Goal: Participate in discussion: Engage in conversation with other users on a specific topic

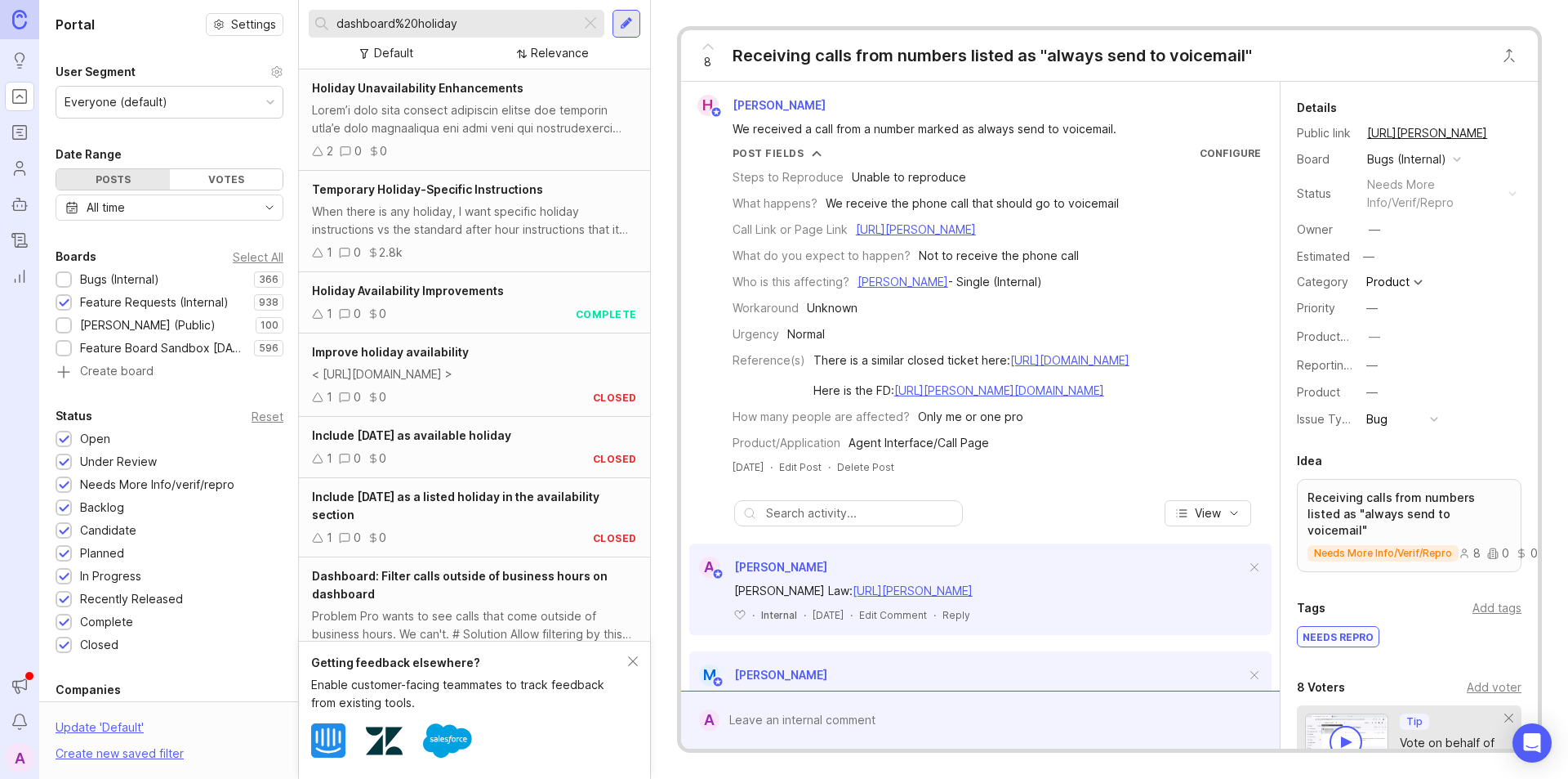
drag, startPoint x: 0, startPoint y: 0, endPoint x: 564, endPoint y: 22, distance: 564.4
click at [589, 24] on div at bounding box center [590, 23] width 20 height 22
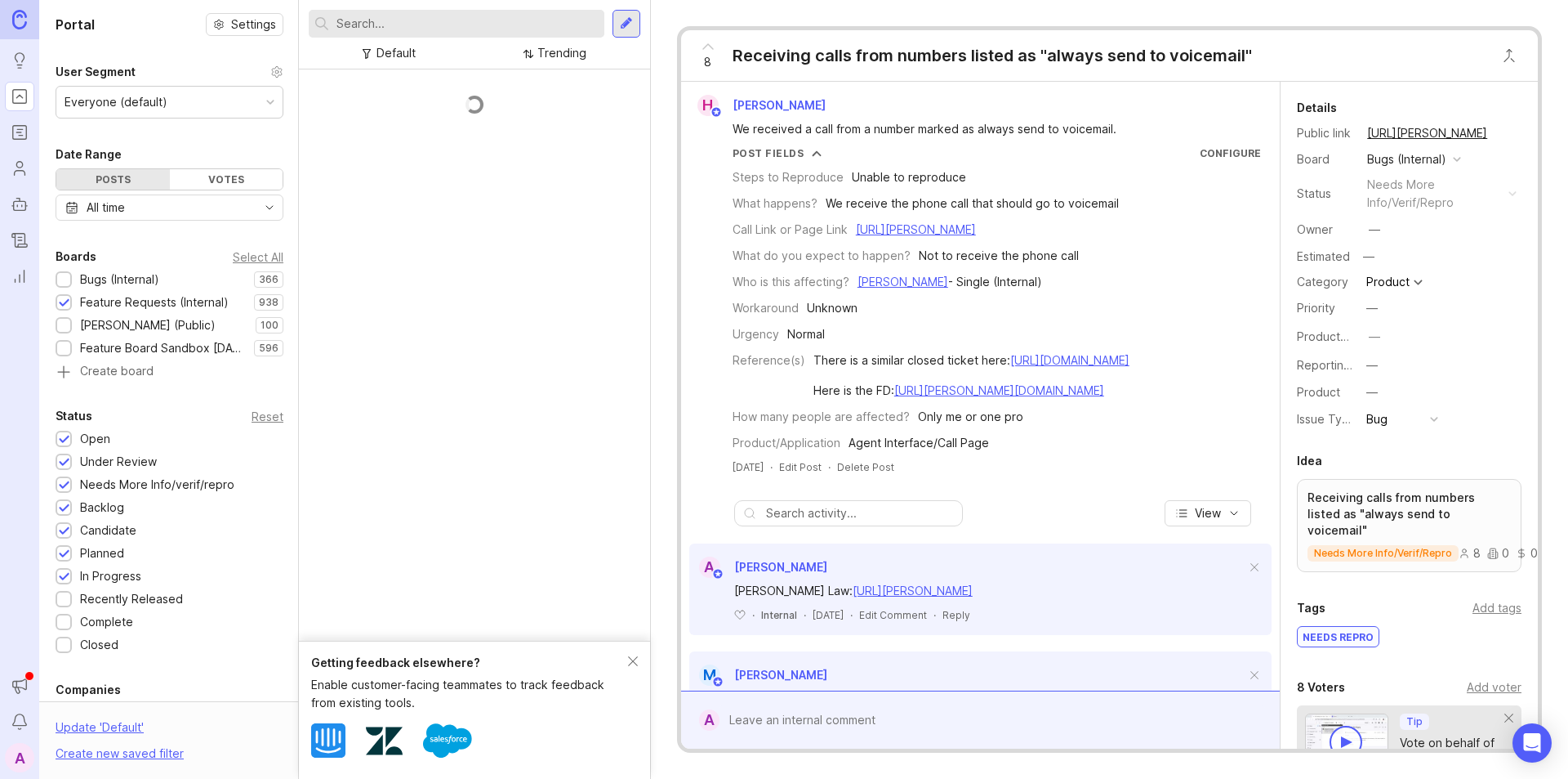
click at [500, 25] on input "text" at bounding box center [466, 23] width 261 height 18
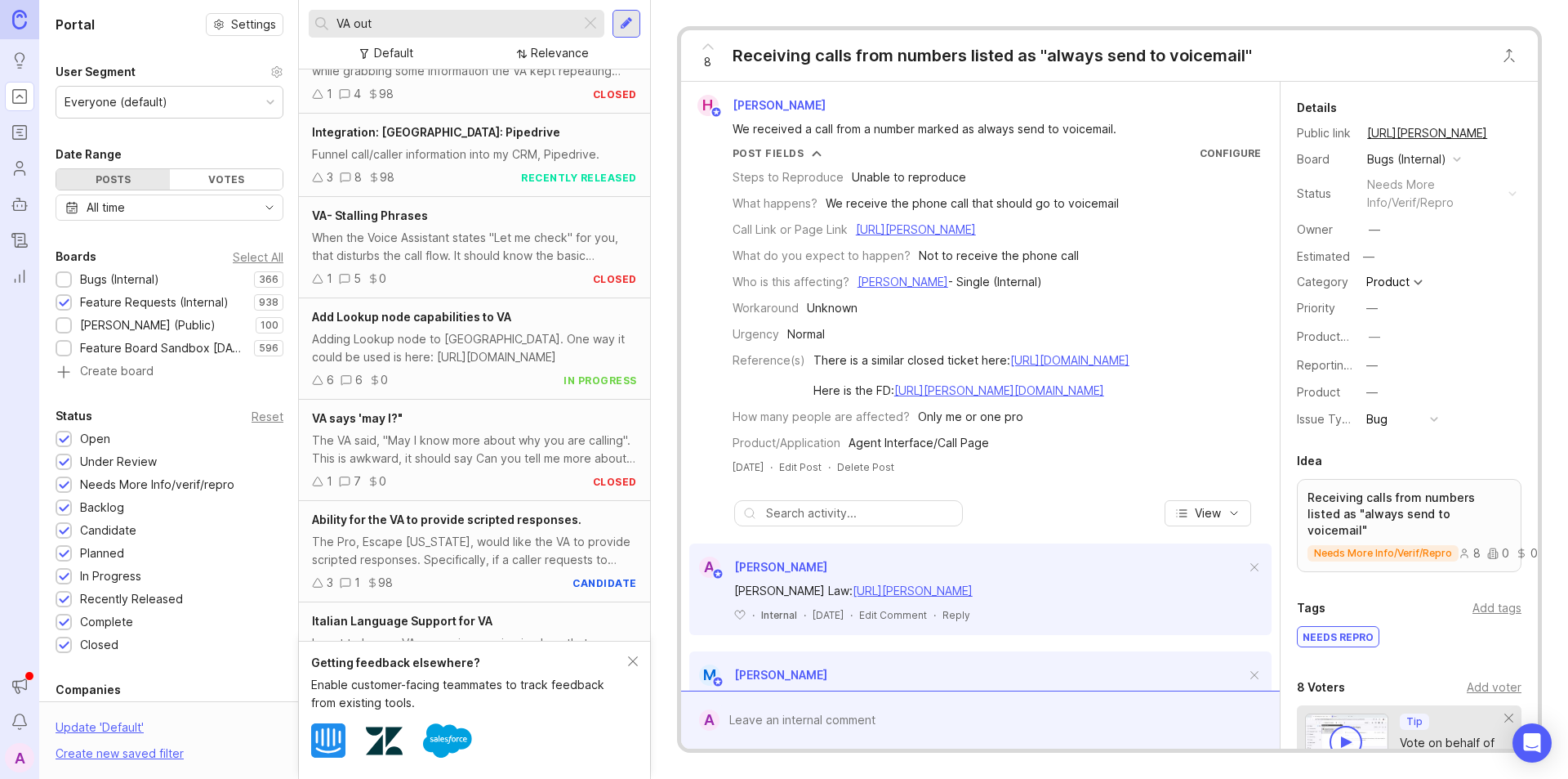
scroll to position [835, 0]
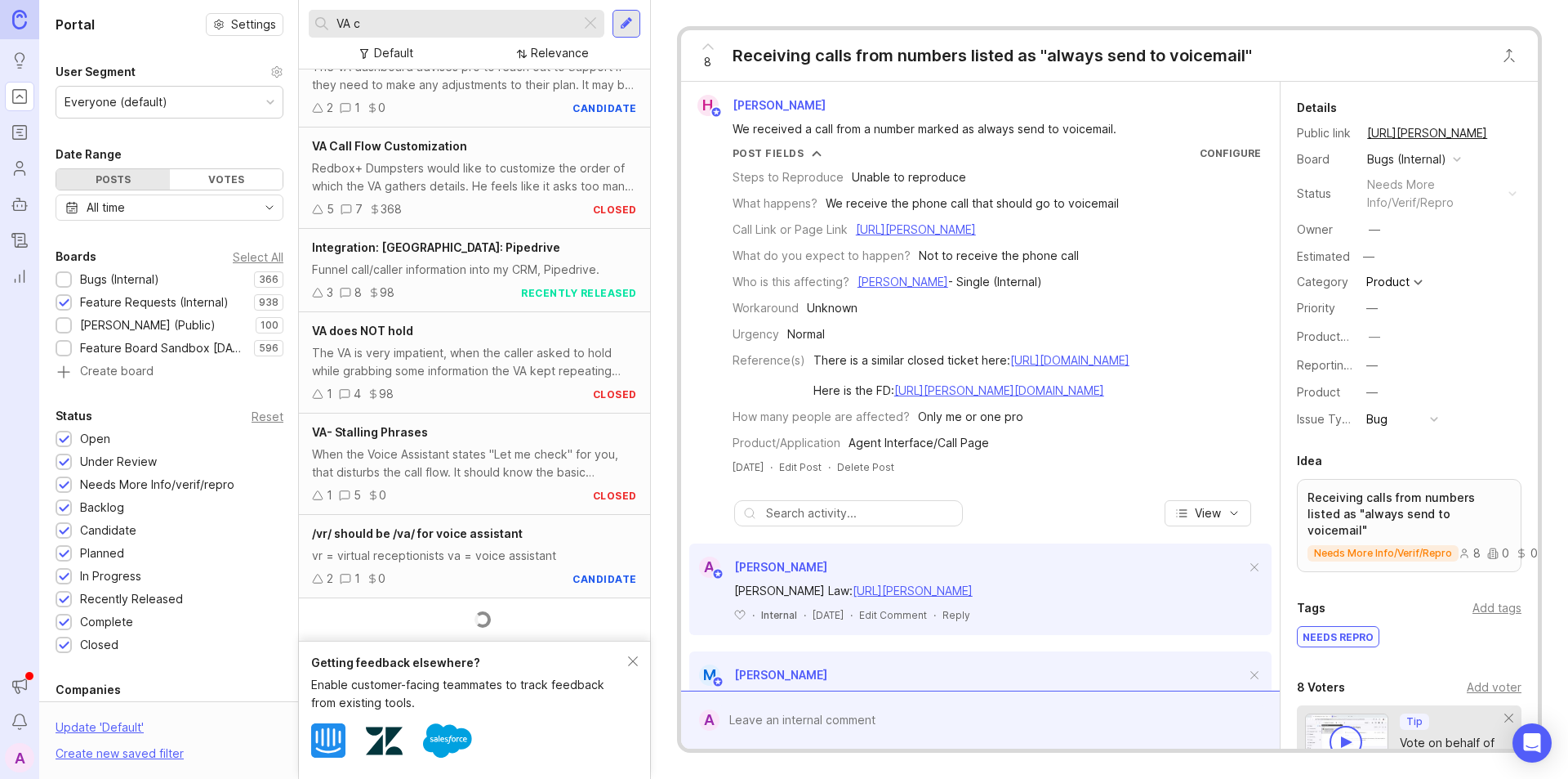
scroll to position [589, 0]
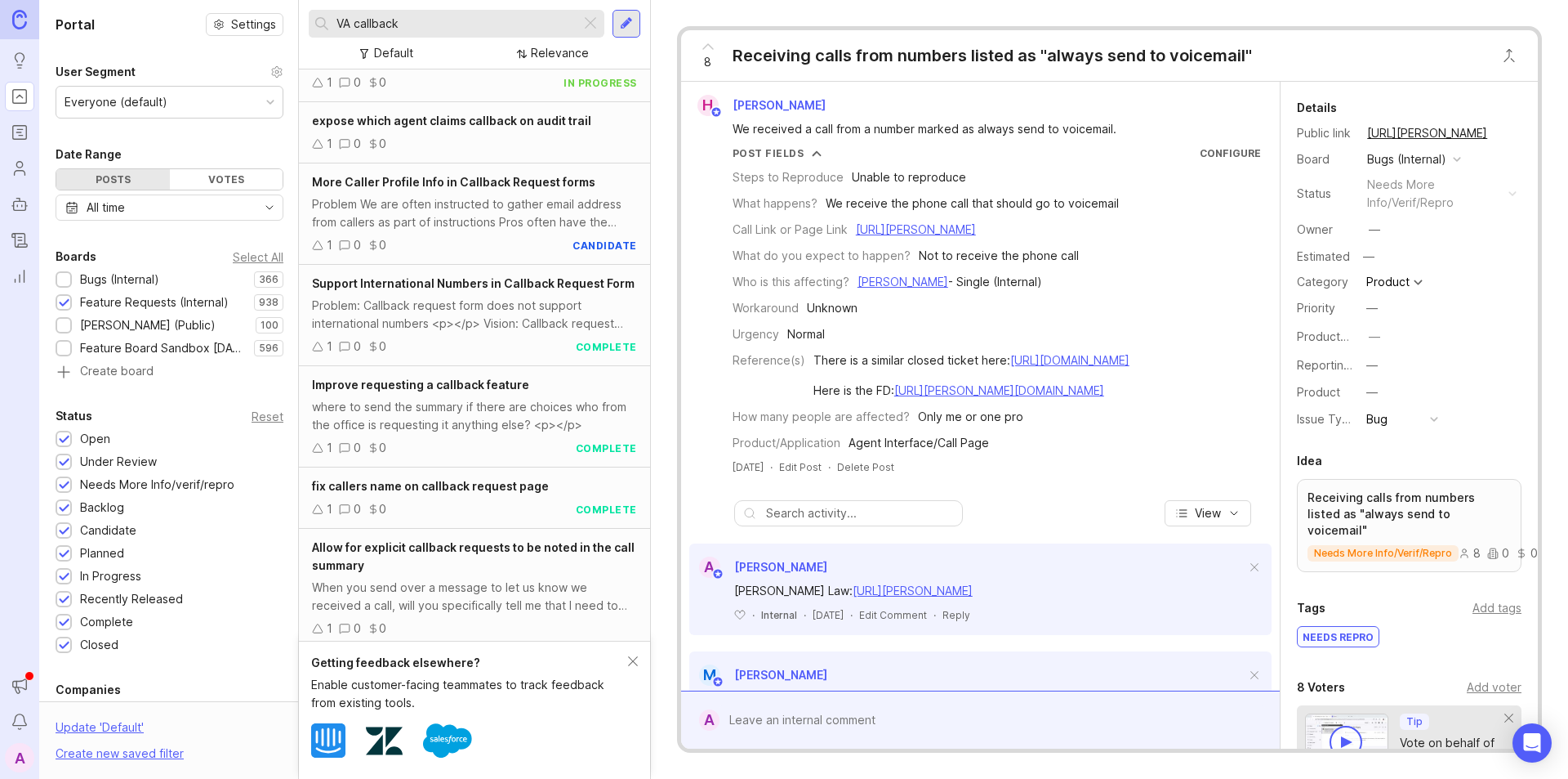
scroll to position [545, 0]
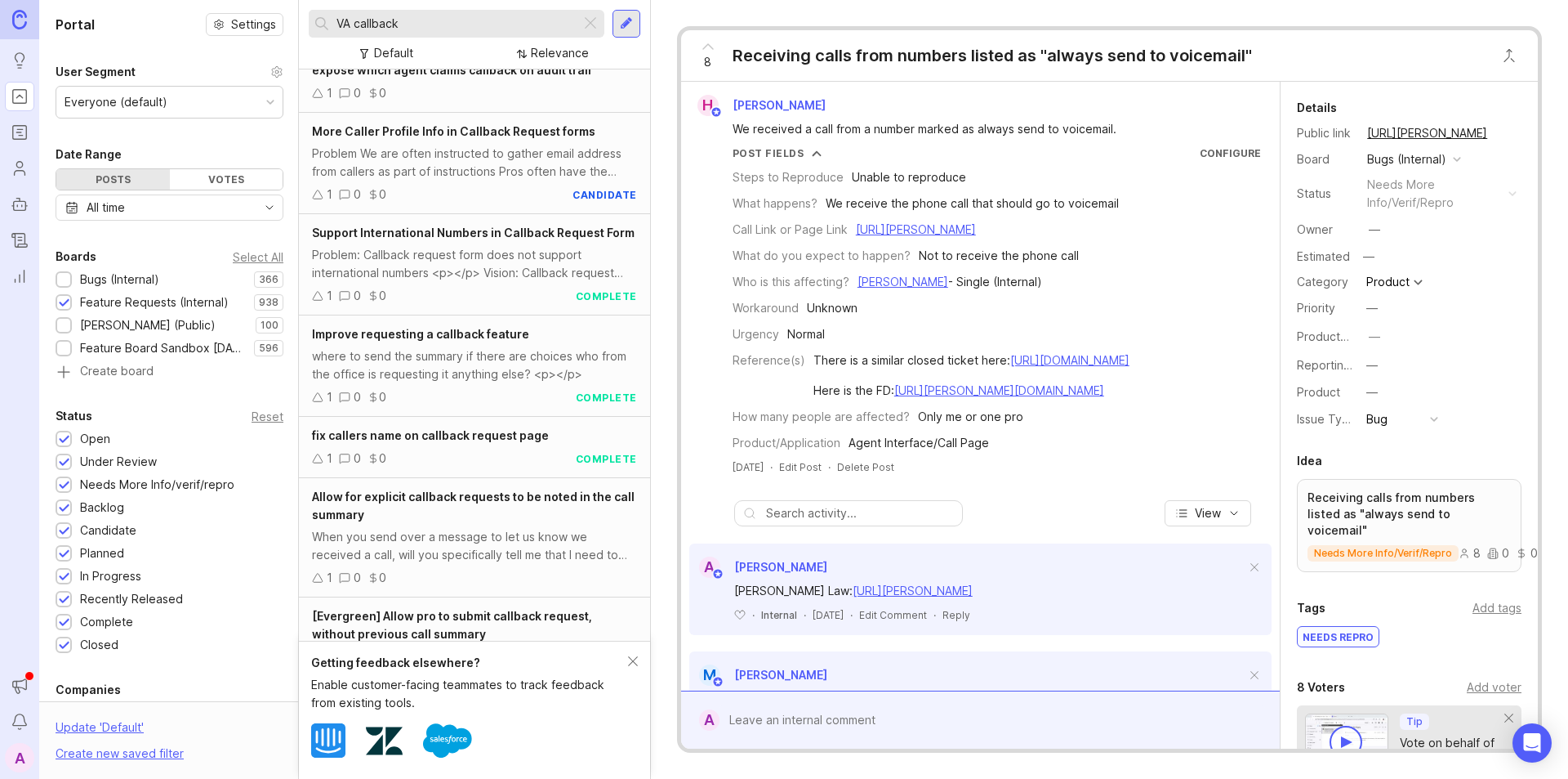
type input "VA callback"
click at [359, 377] on div "where to send the summary if there are choices who from the office is requestin…" at bounding box center [474, 365] width 325 height 36
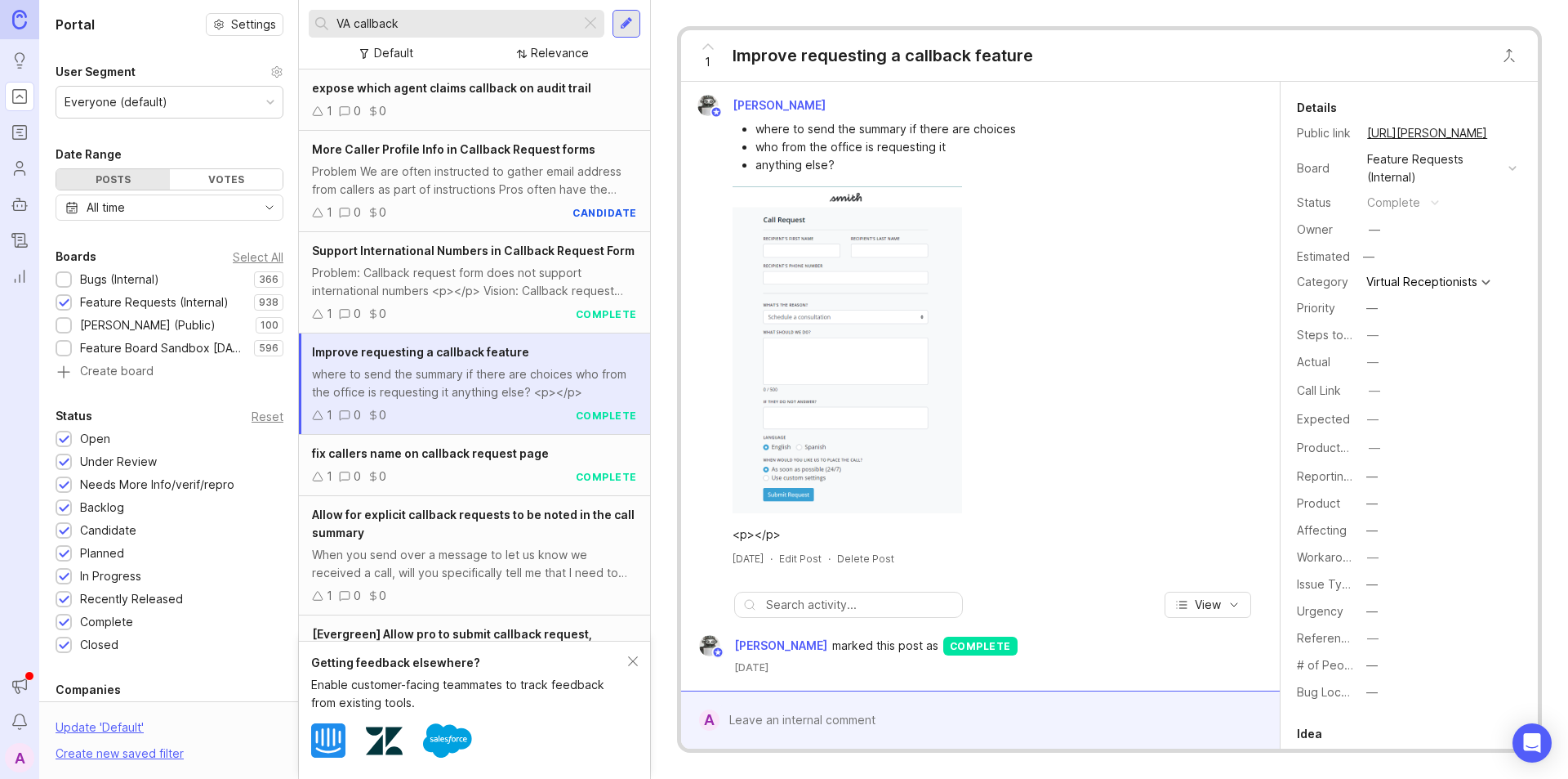
scroll to position [464, 0]
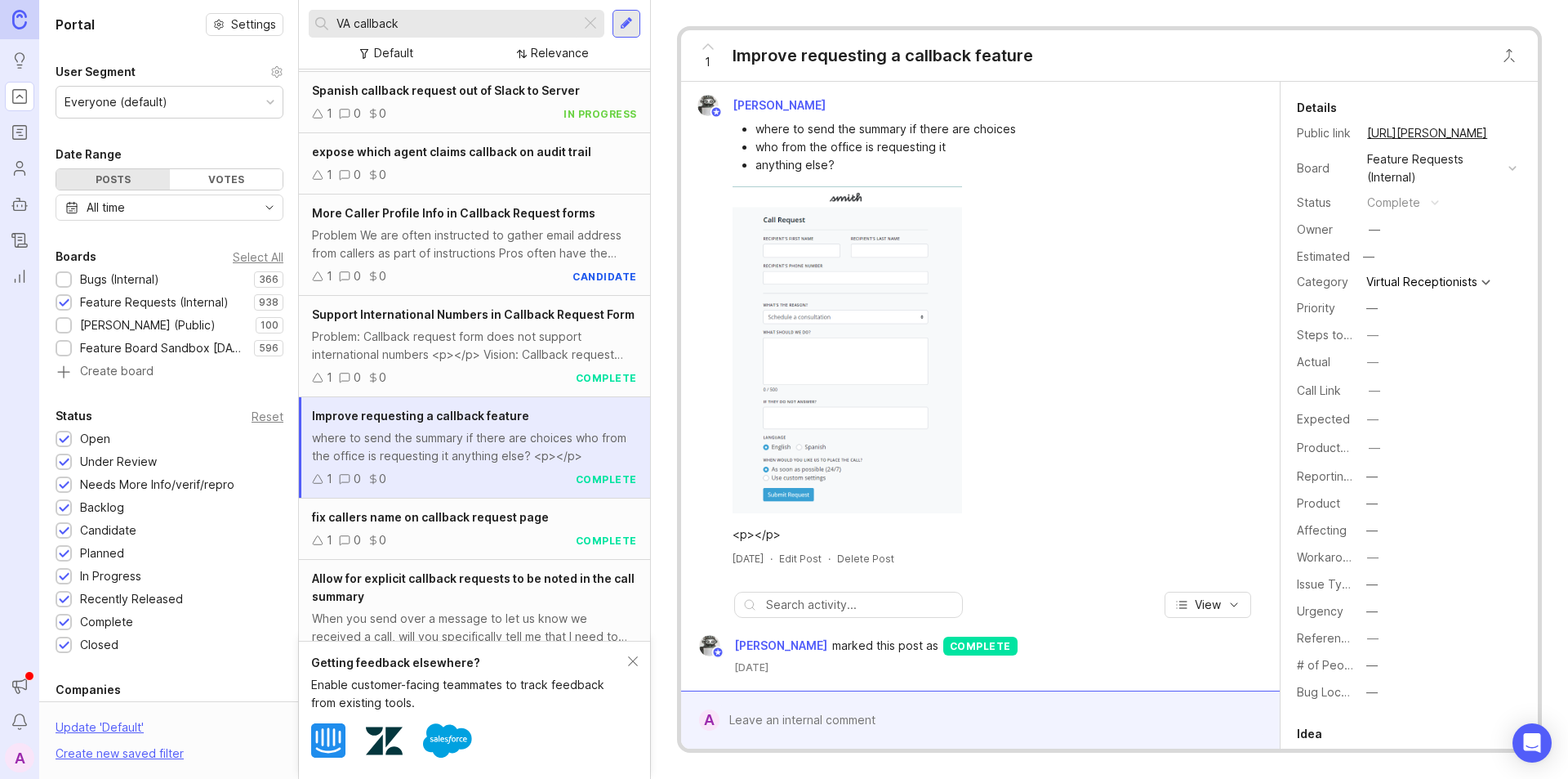
drag, startPoint x: 413, startPoint y: 23, endPoint x: 332, endPoint y: 24, distance: 81.0
click at [332, 24] on div "VA callback" at bounding box center [445, 23] width 272 height 27
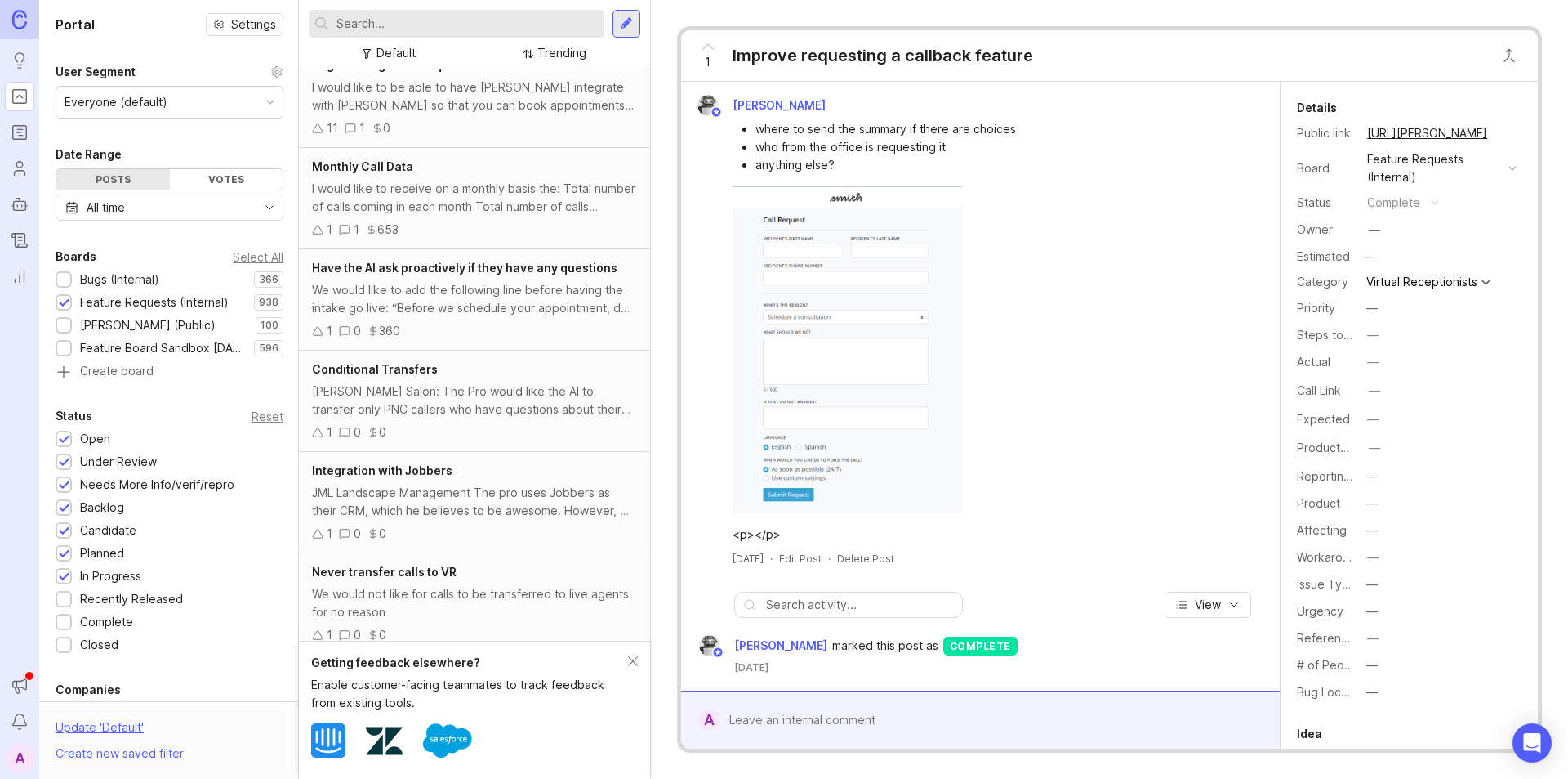
type input "I"
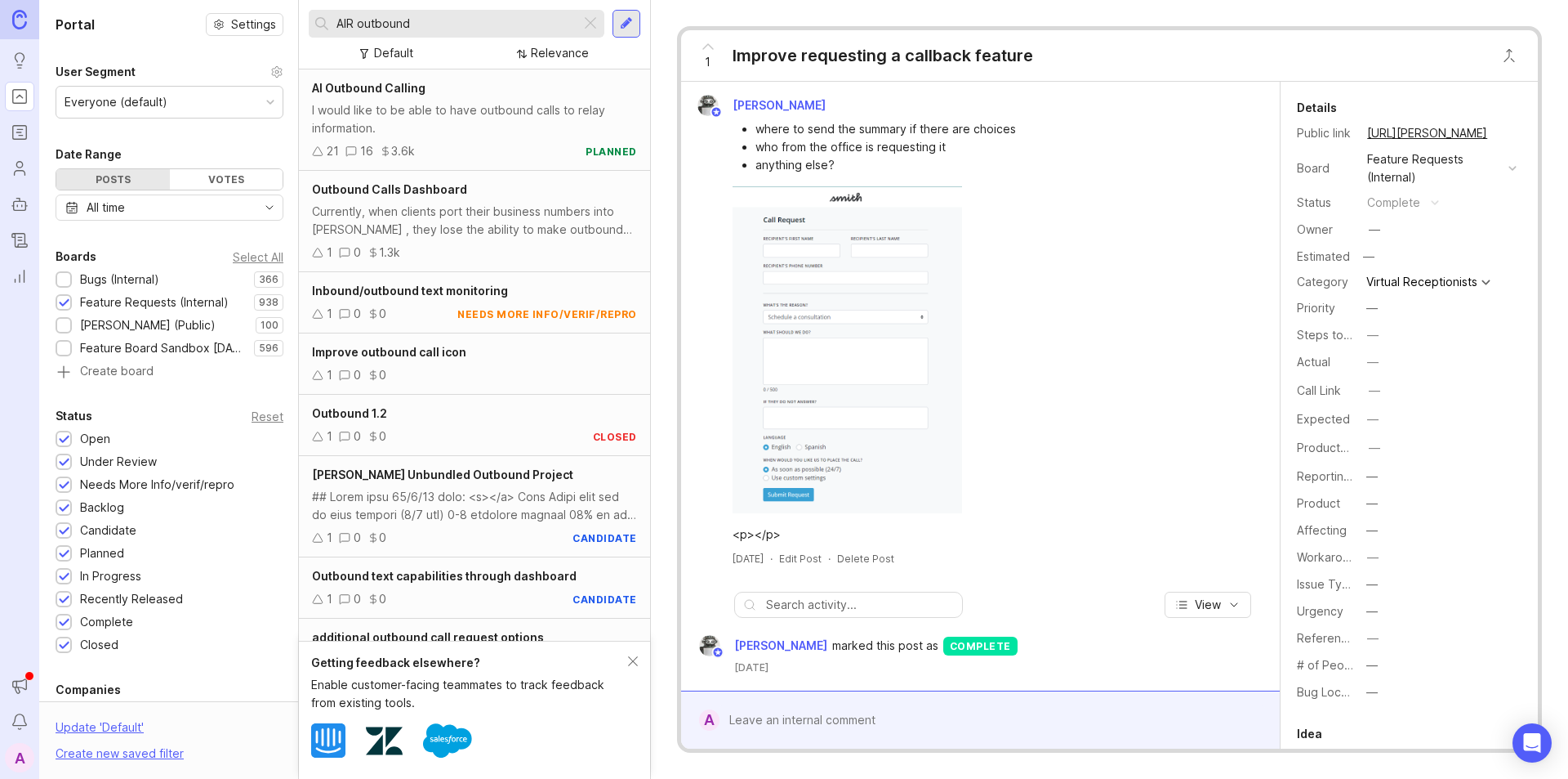
type input "AIR outbound"
click at [460, 100] on div "AI Outbound Calling I would like to be able to have outbound calls to relay inf…" at bounding box center [474, 120] width 351 height 102
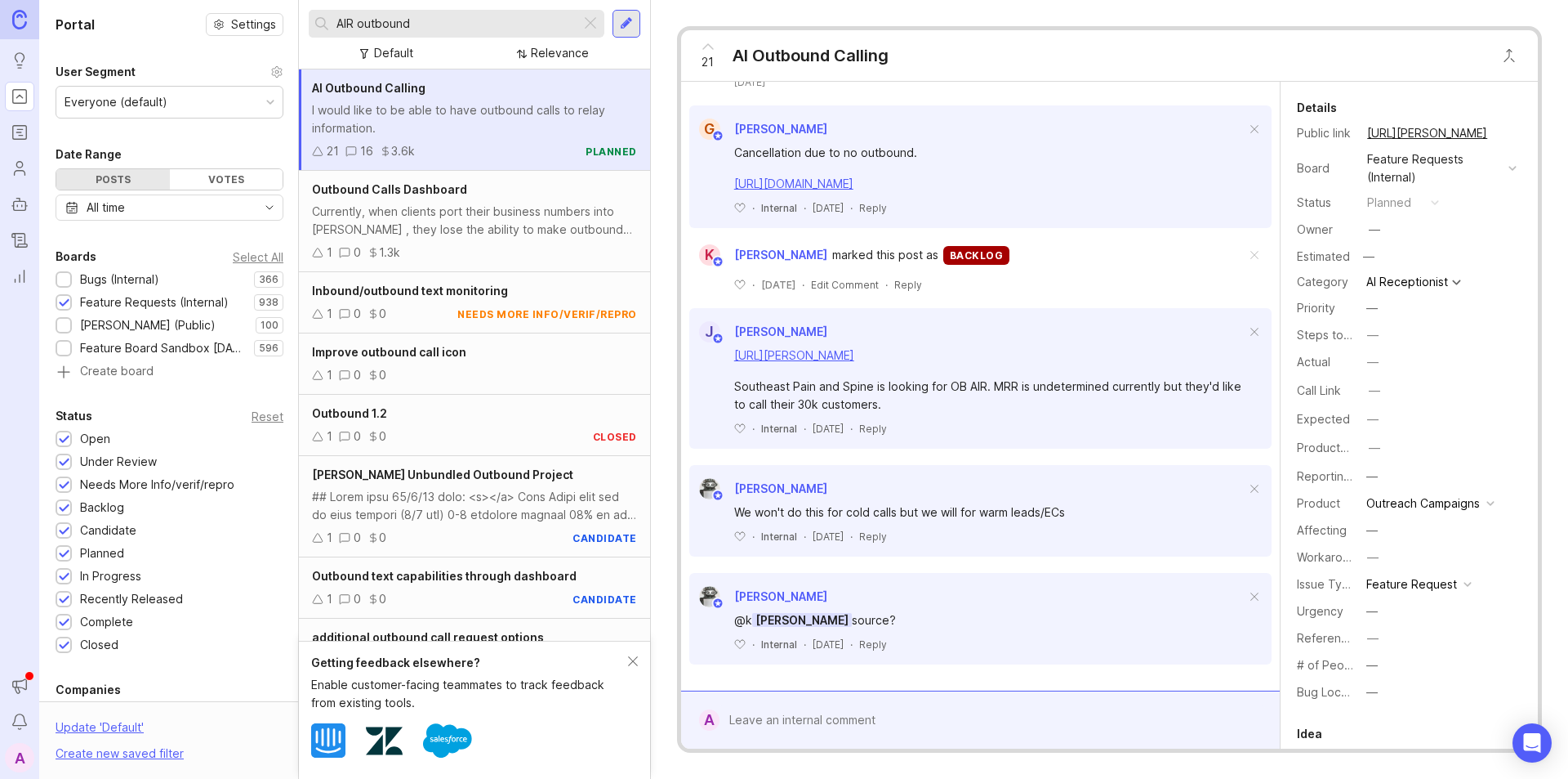
scroll to position [2263, 0]
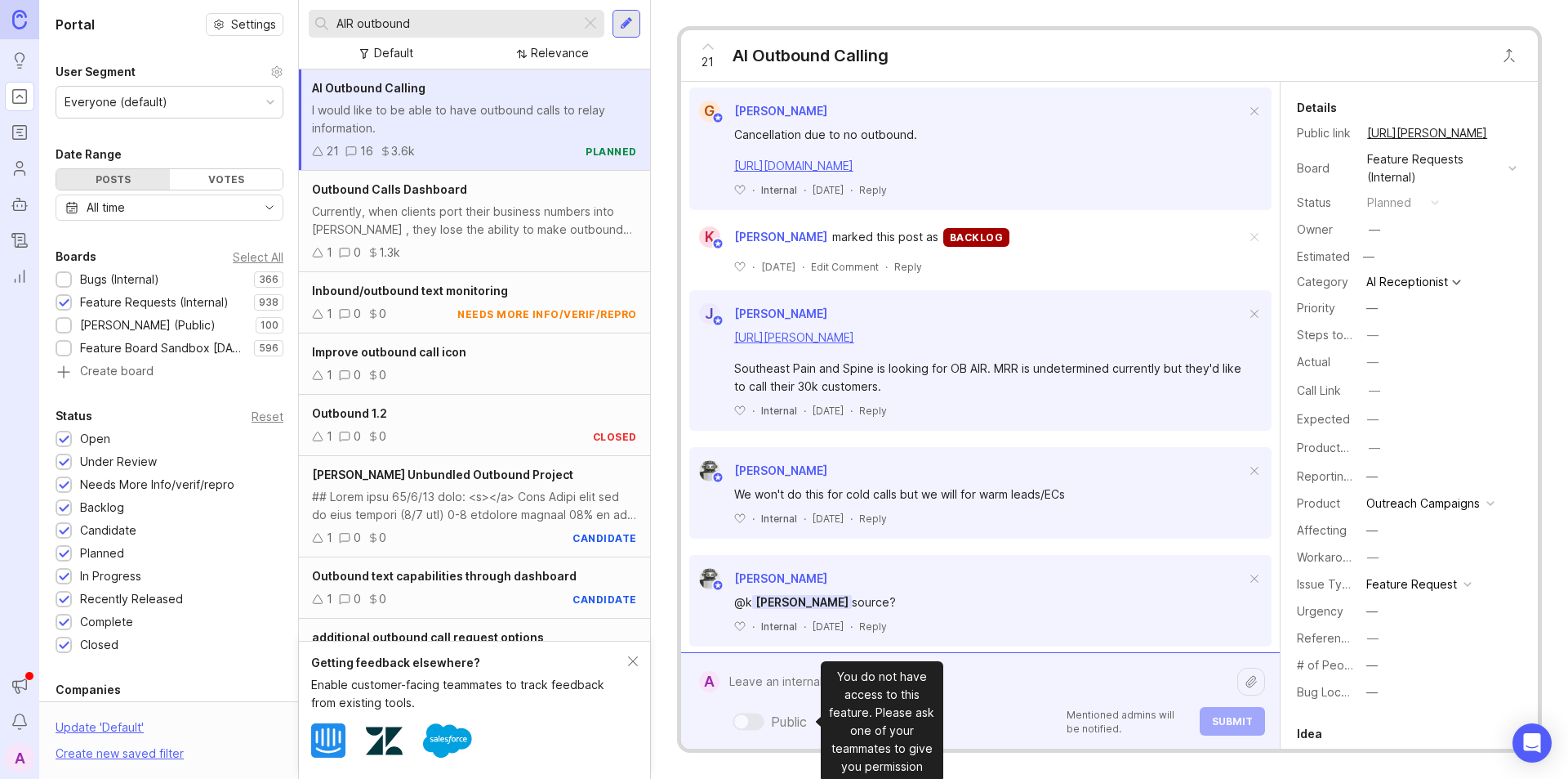
click at [739, 724] on div "Public Mentioned admins will be notified. Submit" at bounding box center [992, 700] width 545 height 69
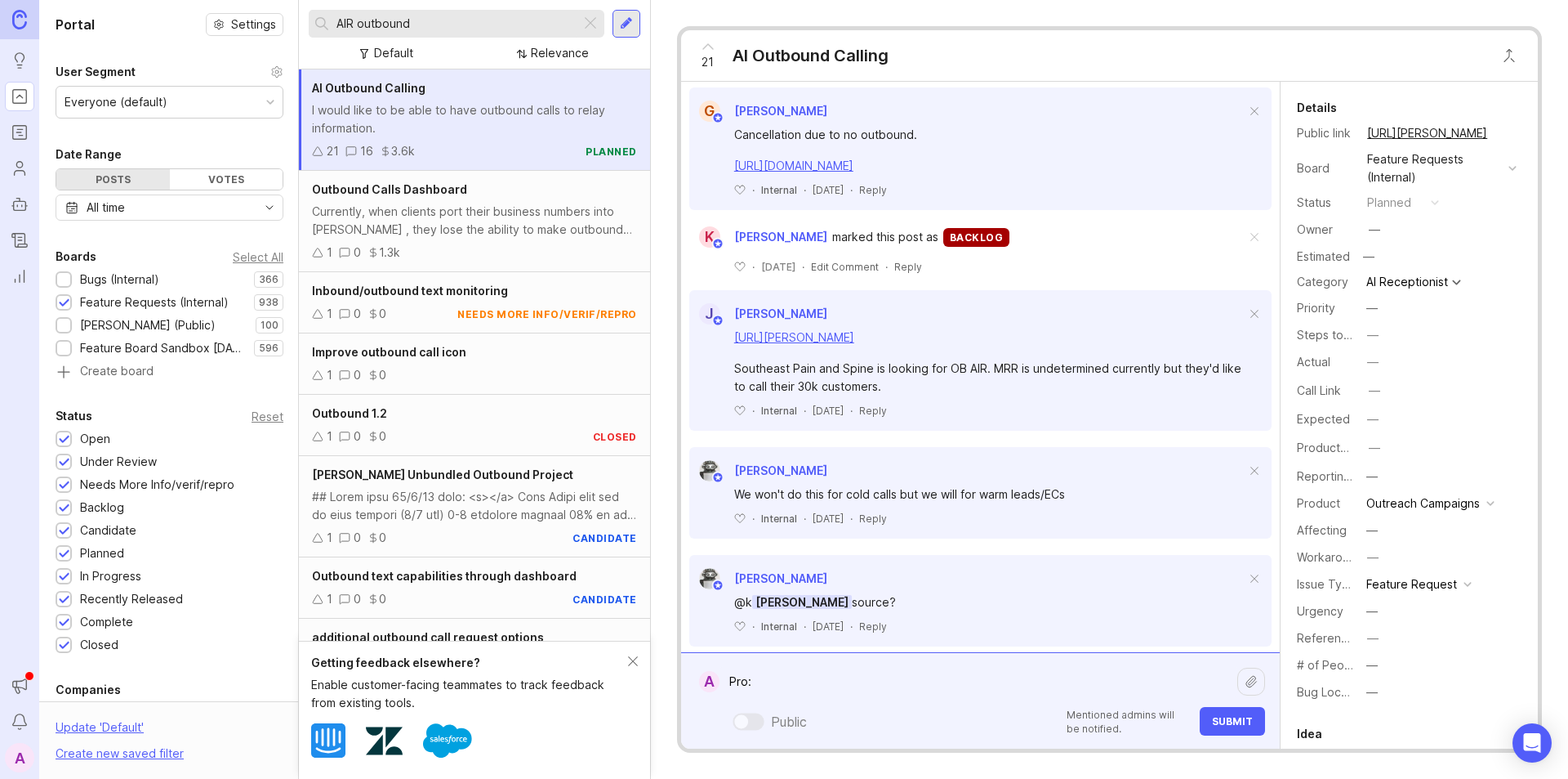
paste textarea "Real Estate House International"
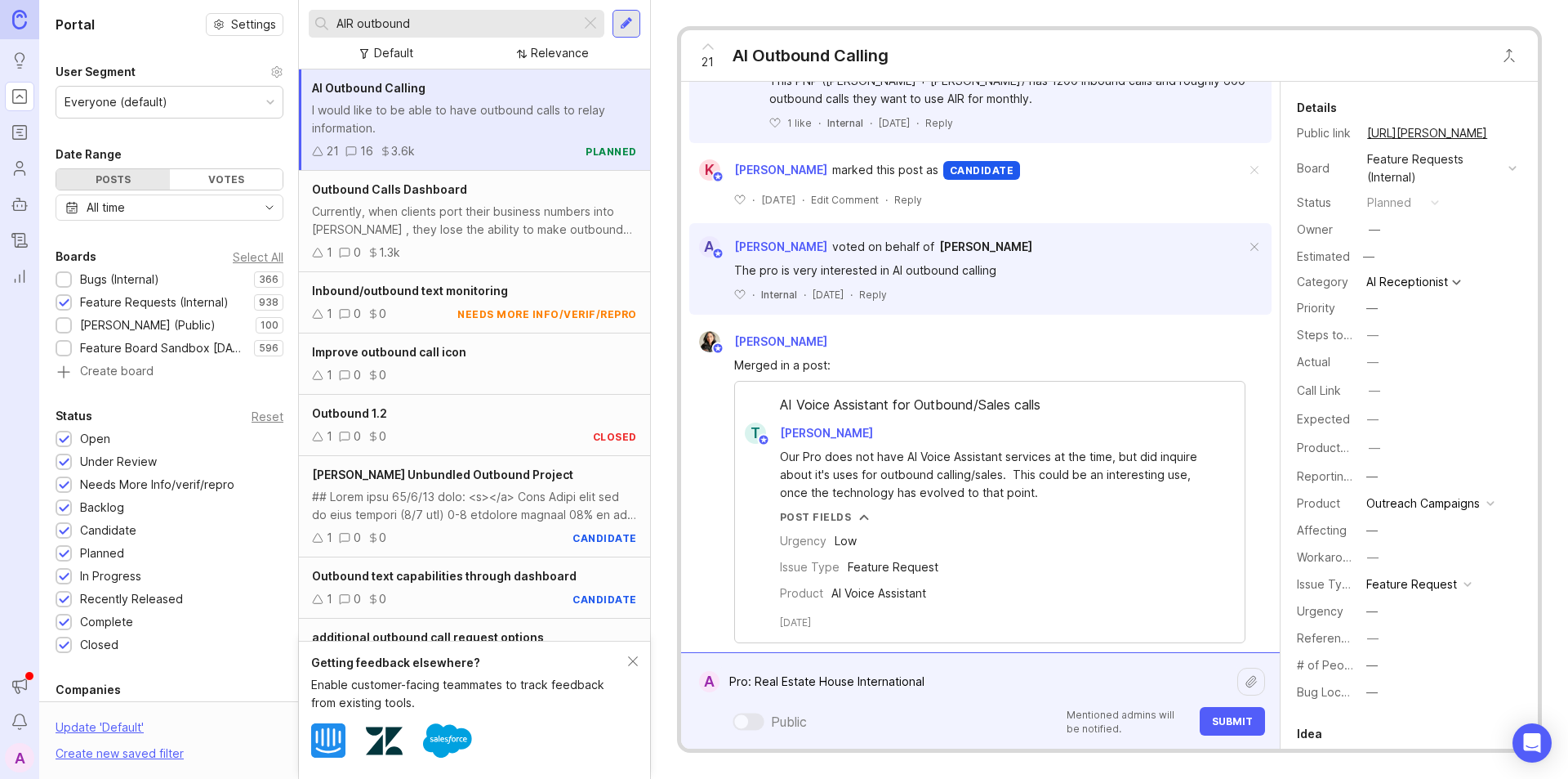
scroll to position [1282, 0]
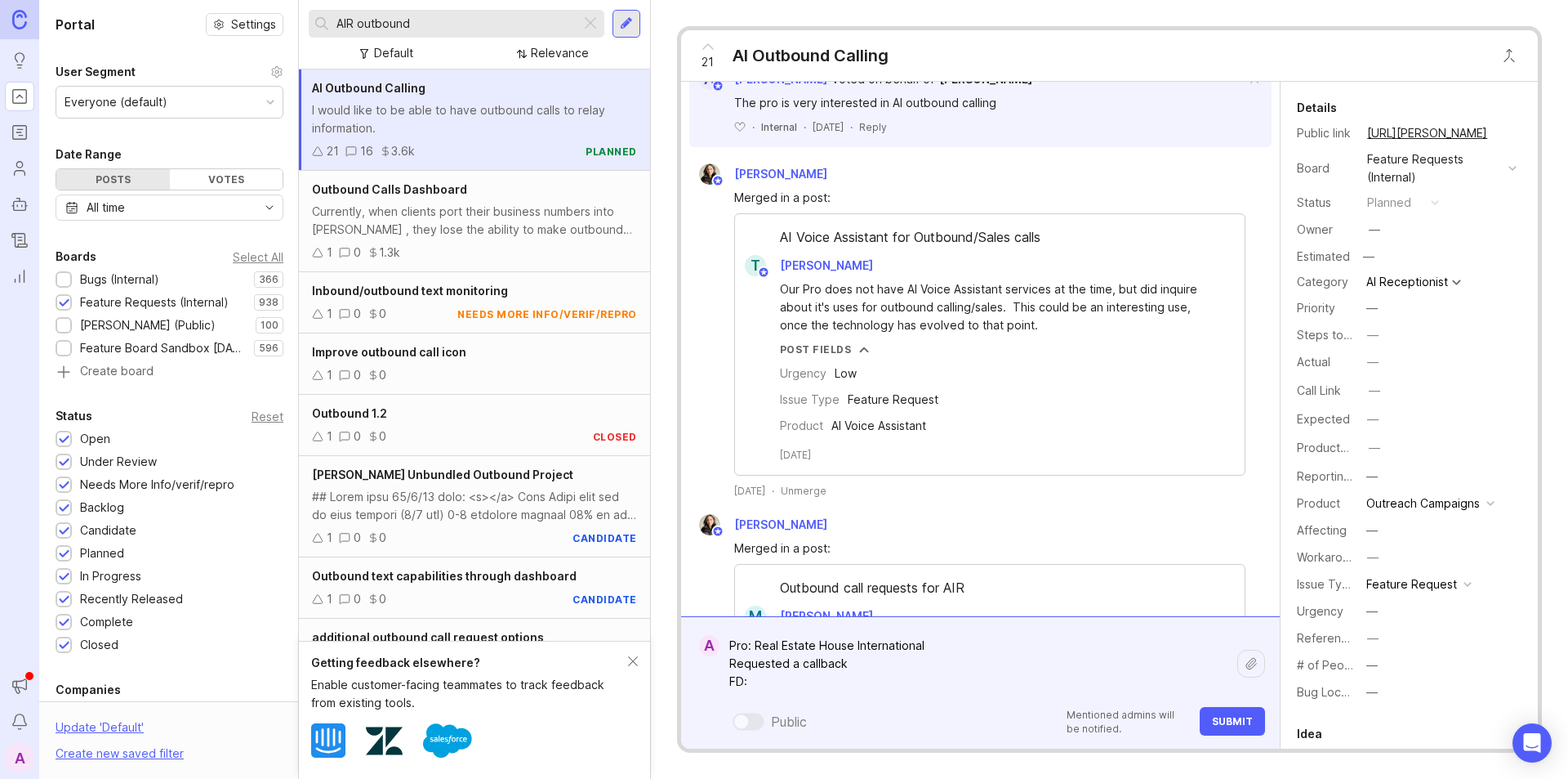
paste textarea "[URL][PERSON_NAME][DOMAIN_NAME]"
type textarea "Pro: Real Estate House International Requested a callback FD: [URL][PERSON_NAME…"
click at [1253, 717] on button "Submit" at bounding box center [1232, 720] width 65 height 28
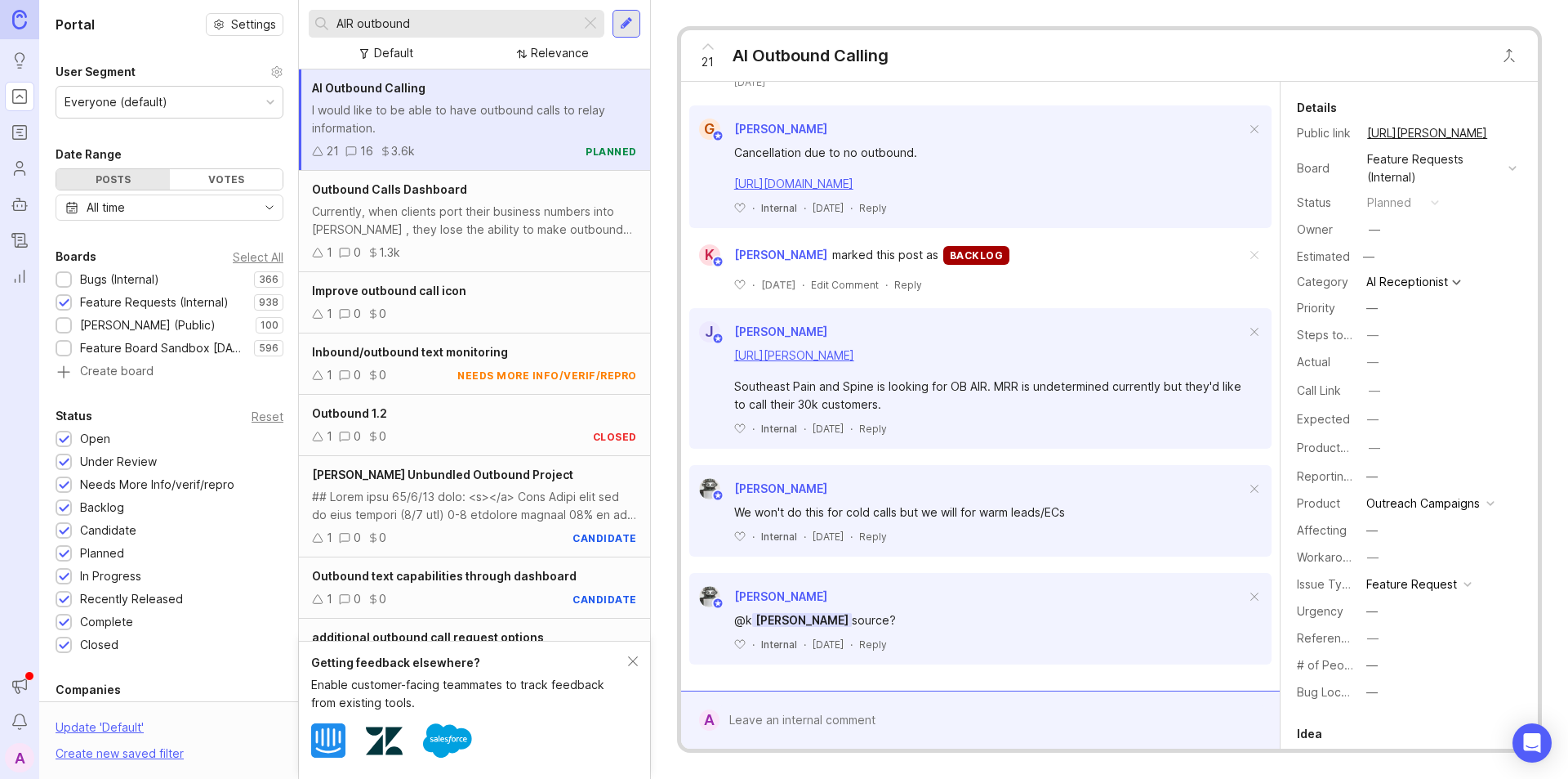
scroll to position [2433, 0]
